Goal: Transaction & Acquisition: Purchase product/service

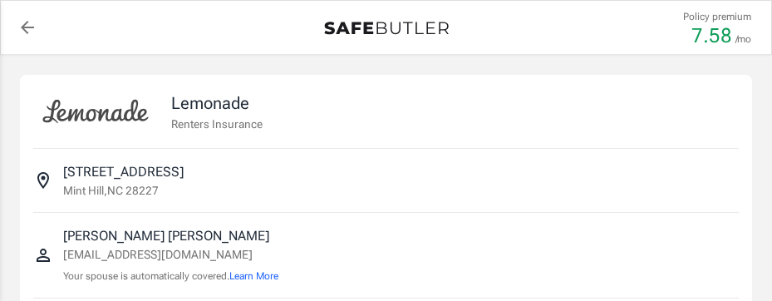
select select "15000"
select select "500"
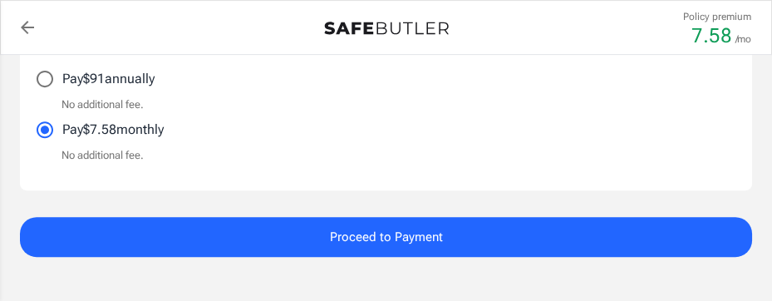
scroll to position [1163, 0]
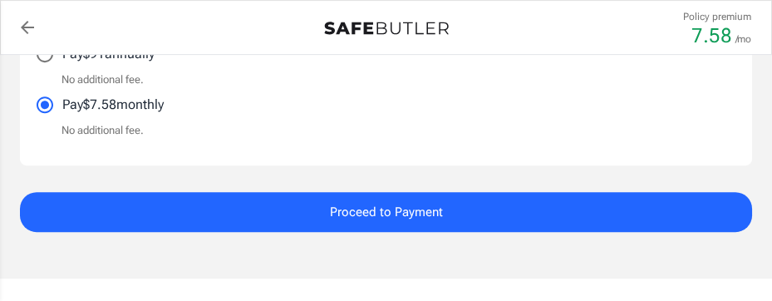
click at [422, 212] on span "Proceed to Payment" at bounding box center [386, 212] width 113 height 22
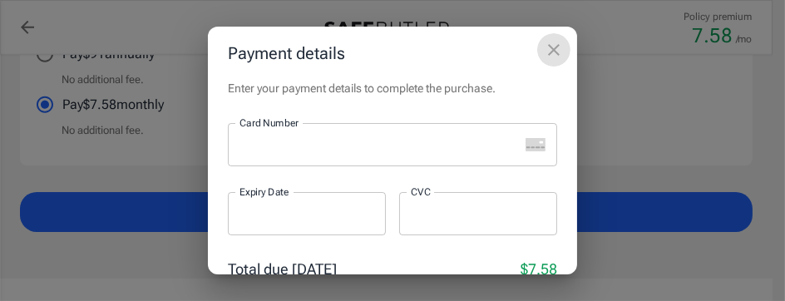
click at [553, 48] on icon "close" at bounding box center [554, 50] width 12 height 12
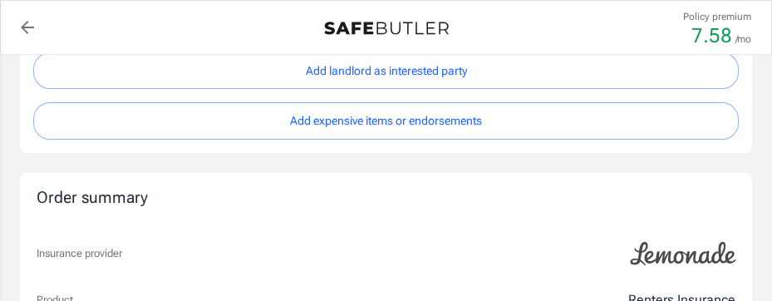
scroll to position [664, 0]
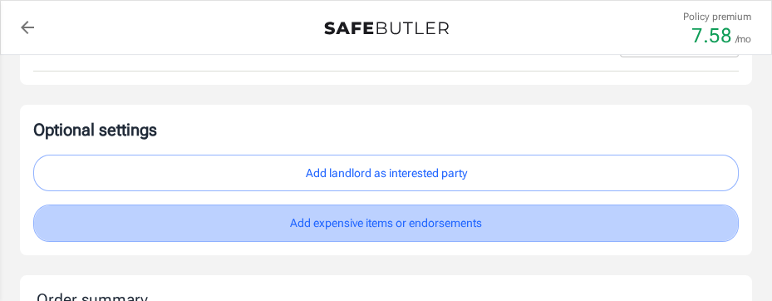
click at [392, 220] on button "Add expensive items or endorsements" at bounding box center [386, 223] width 706 height 37
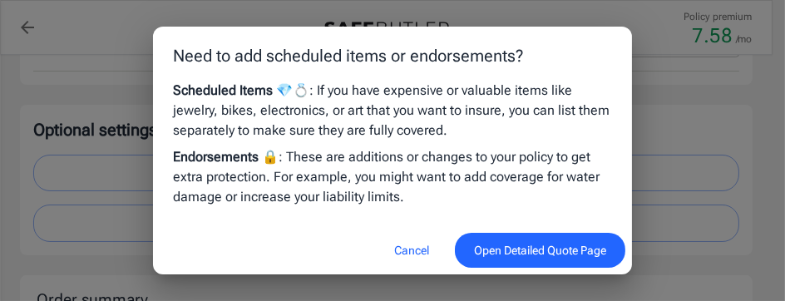
click at [410, 246] on button "Cancel" at bounding box center [411, 251] width 73 height 36
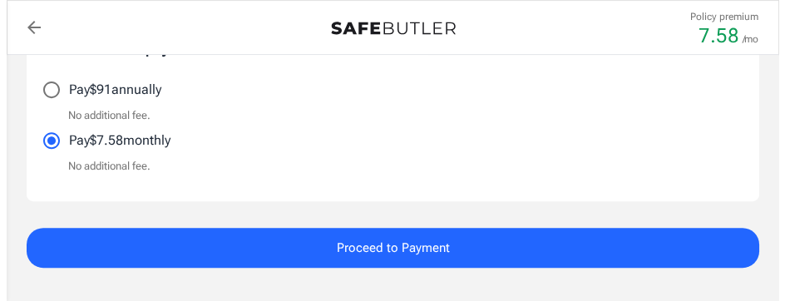
scroll to position [1163, 0]
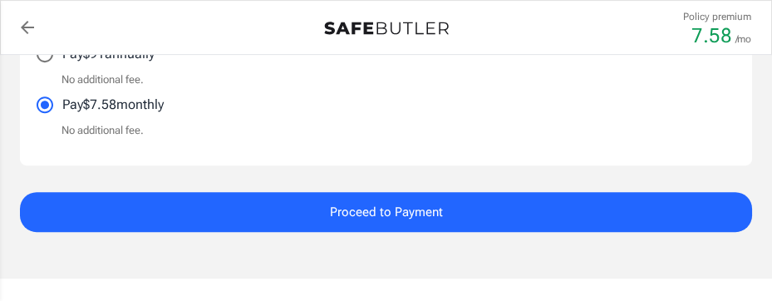
click at [410, 206] on span "Proceed to Payment" at bounding box center [386, 212] width 113 height 22
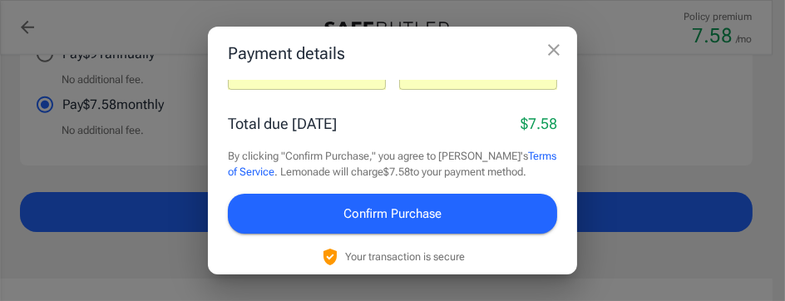
scroll to position [154, 0]
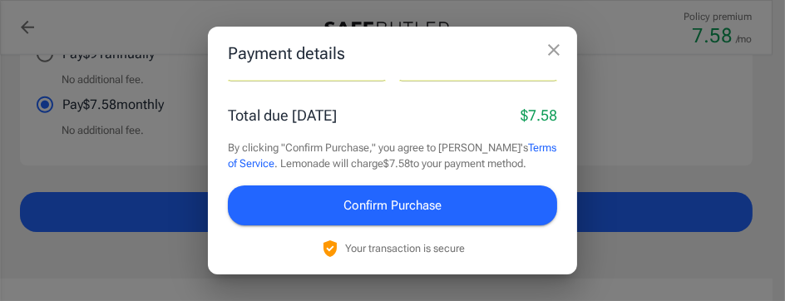
click at [402, 200] on span "Confirm Purchase" at bounding box center [392, 206] width 98 height 22
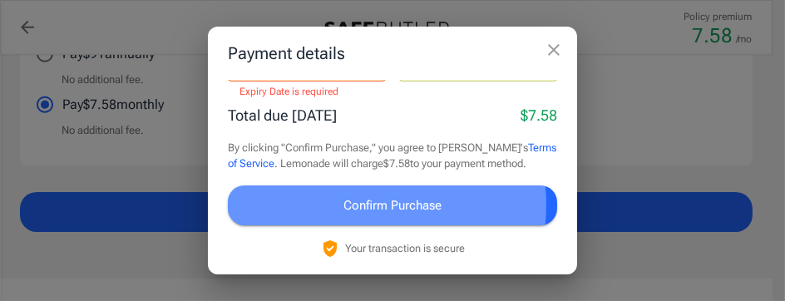
click at [368, 205] on span "Confirm Purchase" at bounding box center [392, 206] width 98 height 22
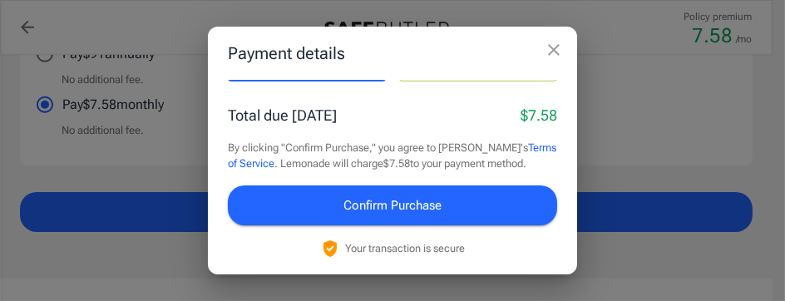
click at [427, 210] on span "Confirm Purchase" at bounding box center [392, 206] width 98 height 22
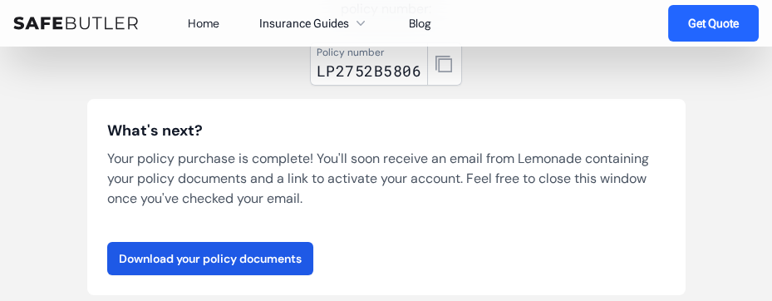
scroll to position [249, 0]
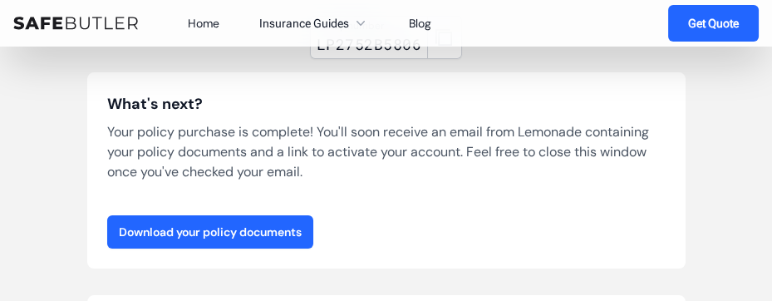
click at [280, 225] on link "Download your policy documents" at bounding box center [210, 231] width 206 height 33
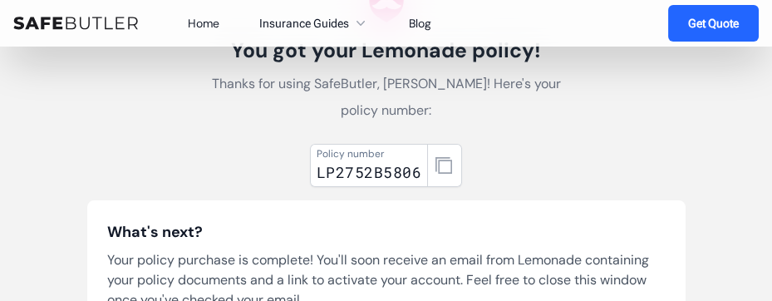
scroll to position [166, 0]
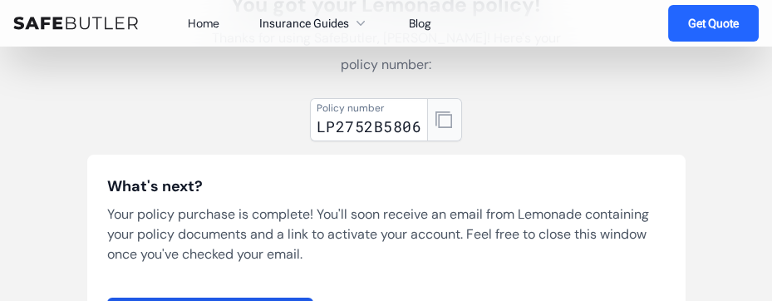
click at [445, 116] on icon "button" at bounding box center [444, 119] width 17 height 17
